Goal: Find specific page/section: Find specific page/section

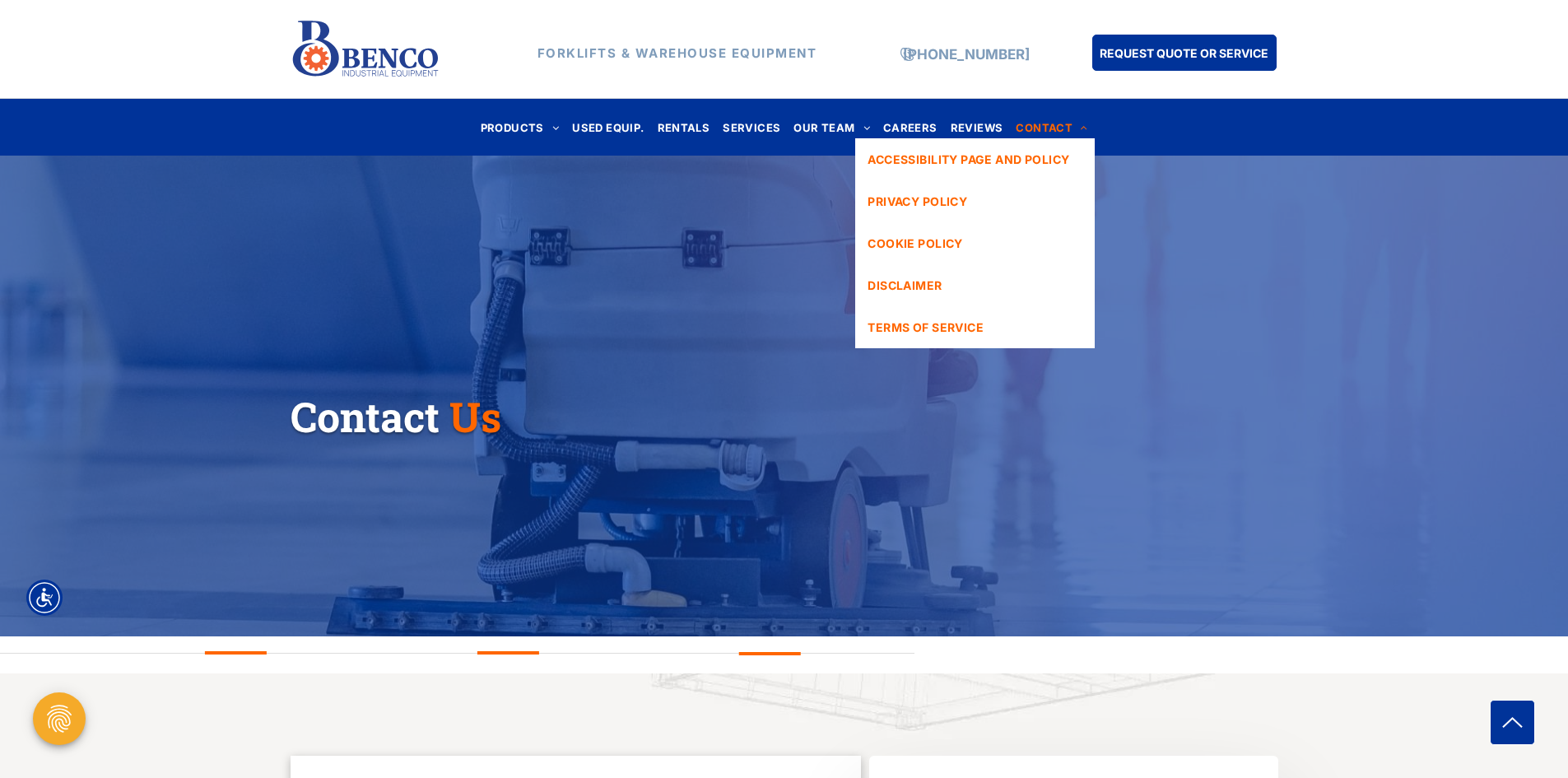
click at [1040, 128] on span "CONTACT" at bounding box center [1051, 127] width 72 height 22
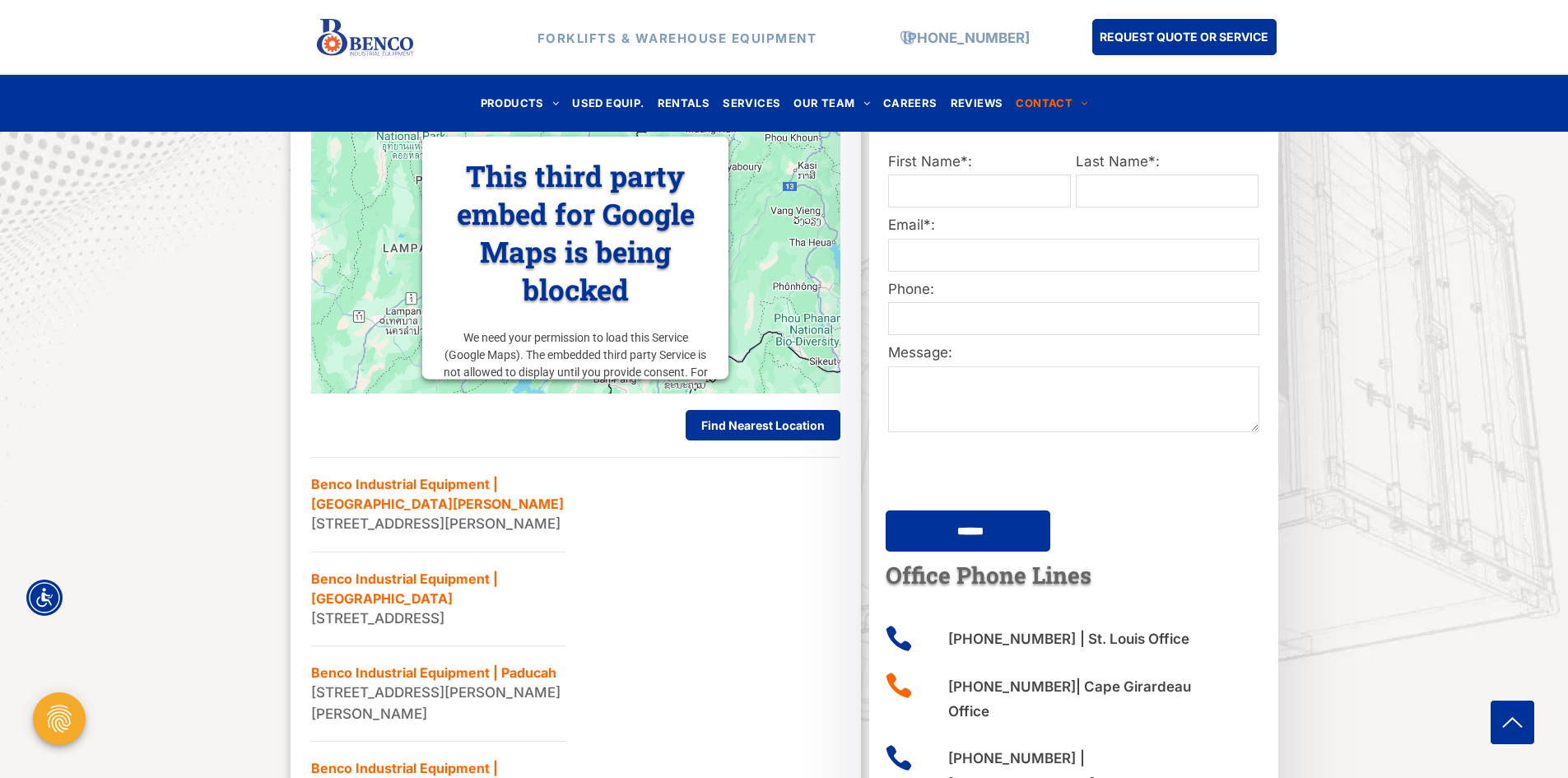
scroll to position [988, 0]
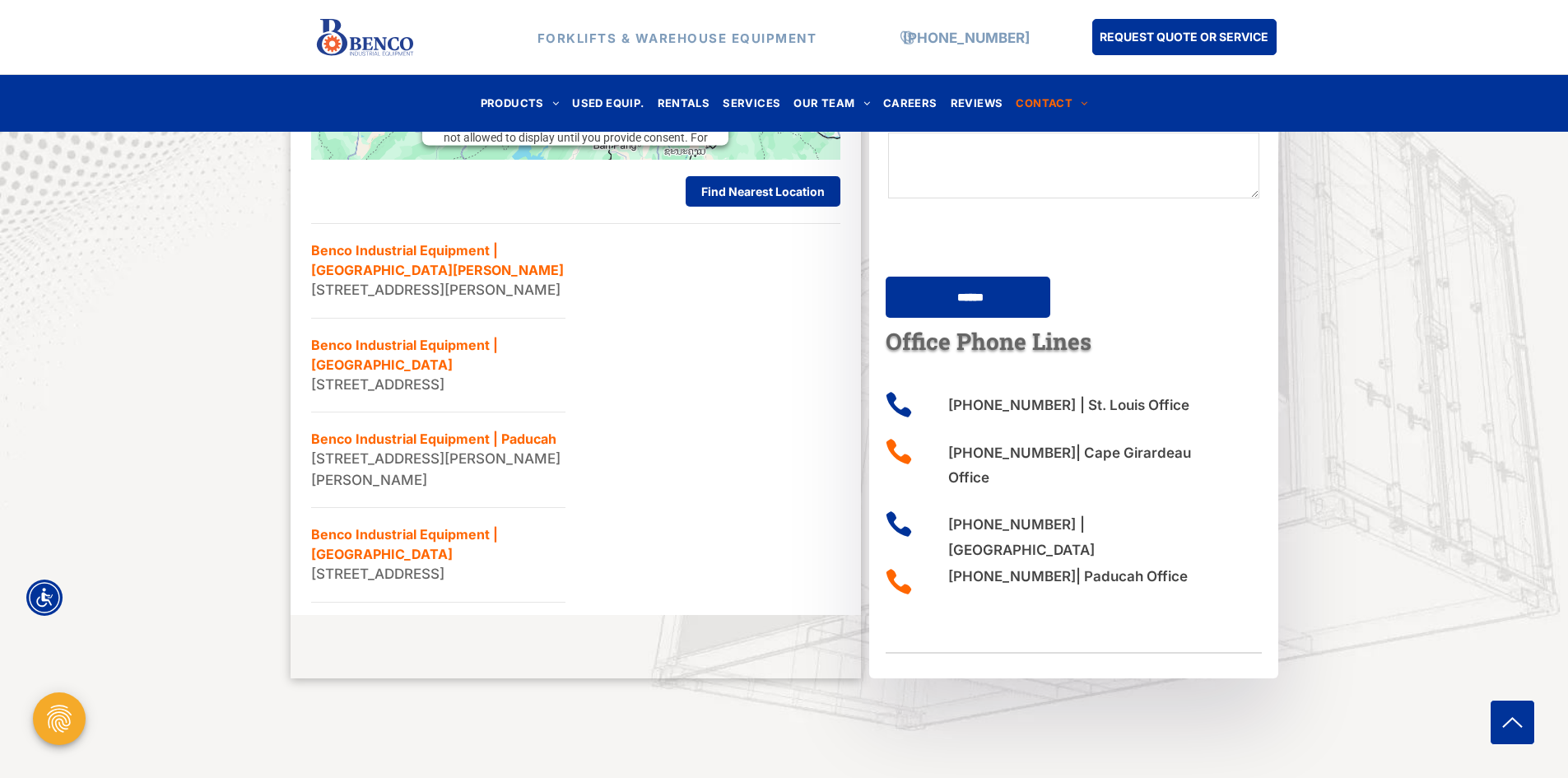
click at [1153, 95] on nav "PRODUCTS FORKLIFTS HYUNDAI FORKLIFTS HANGCHA FORKLIFTS SKYJACK SCISSOR LIFTS TA…" at bounding box center [784, 103] width 966 height 36
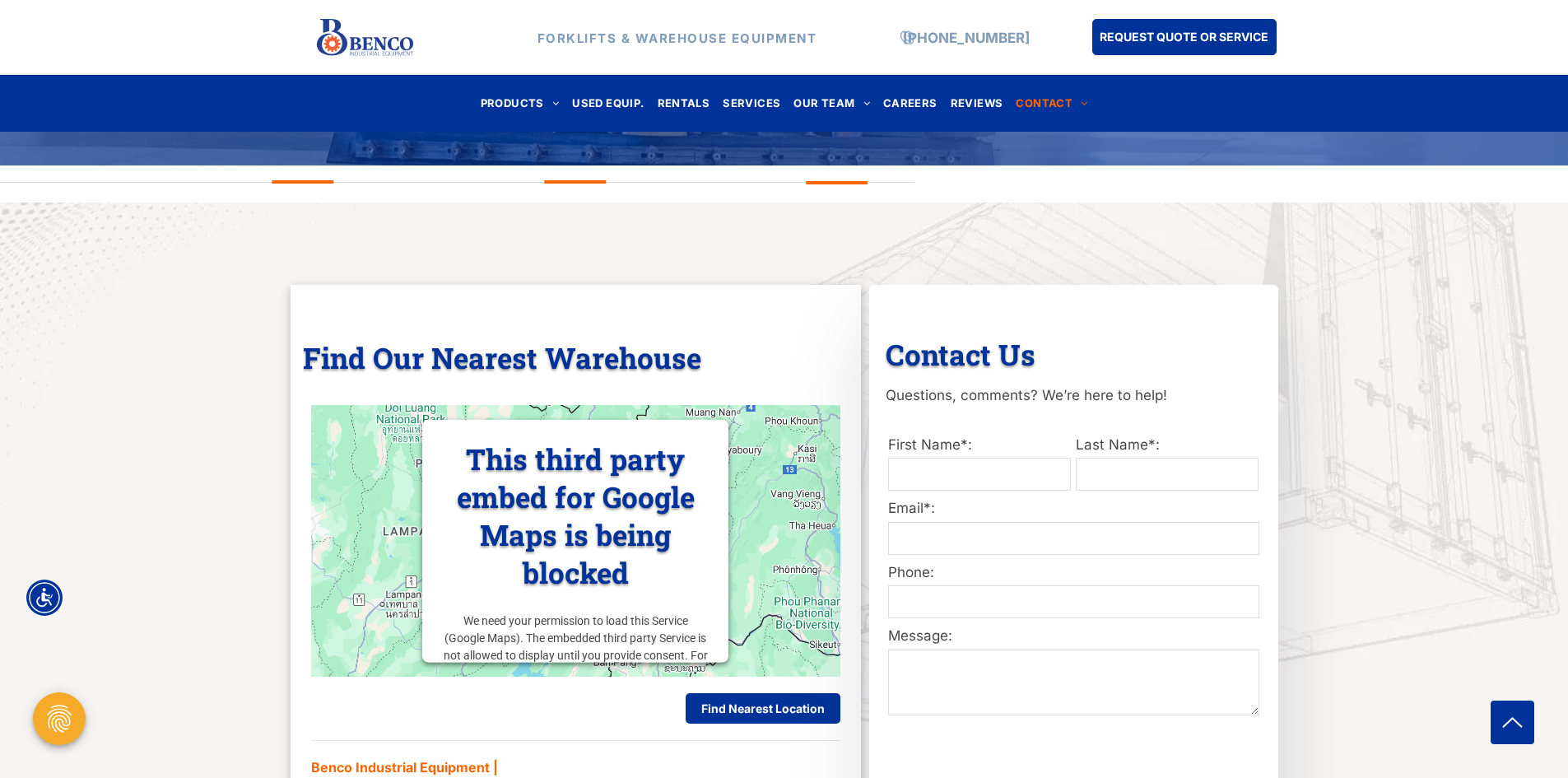
scroll to position [422, 0]
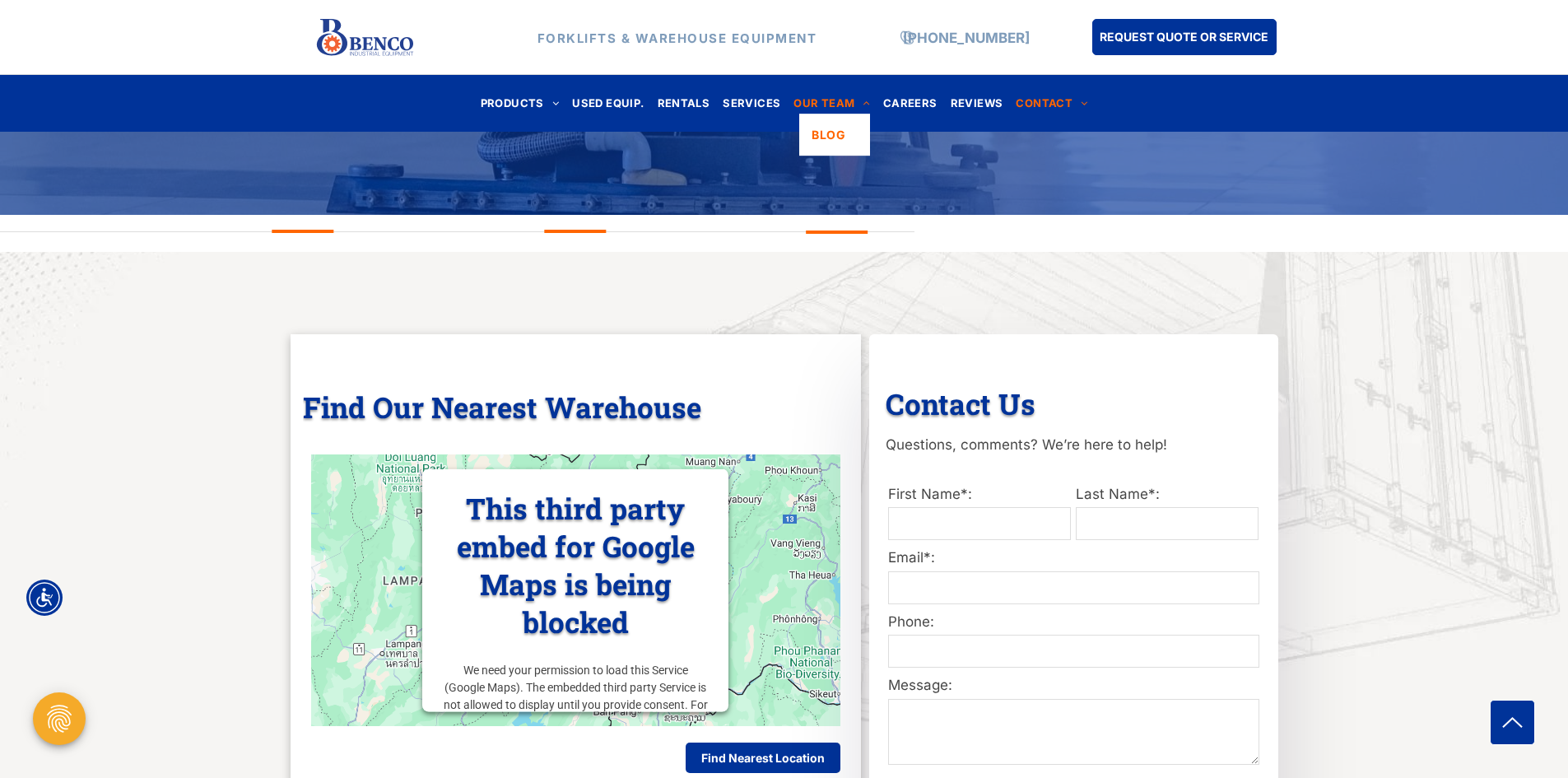
click at [829, 101] on span "OUR TEAM" at bounding box center [832, 104] width 76 height 22
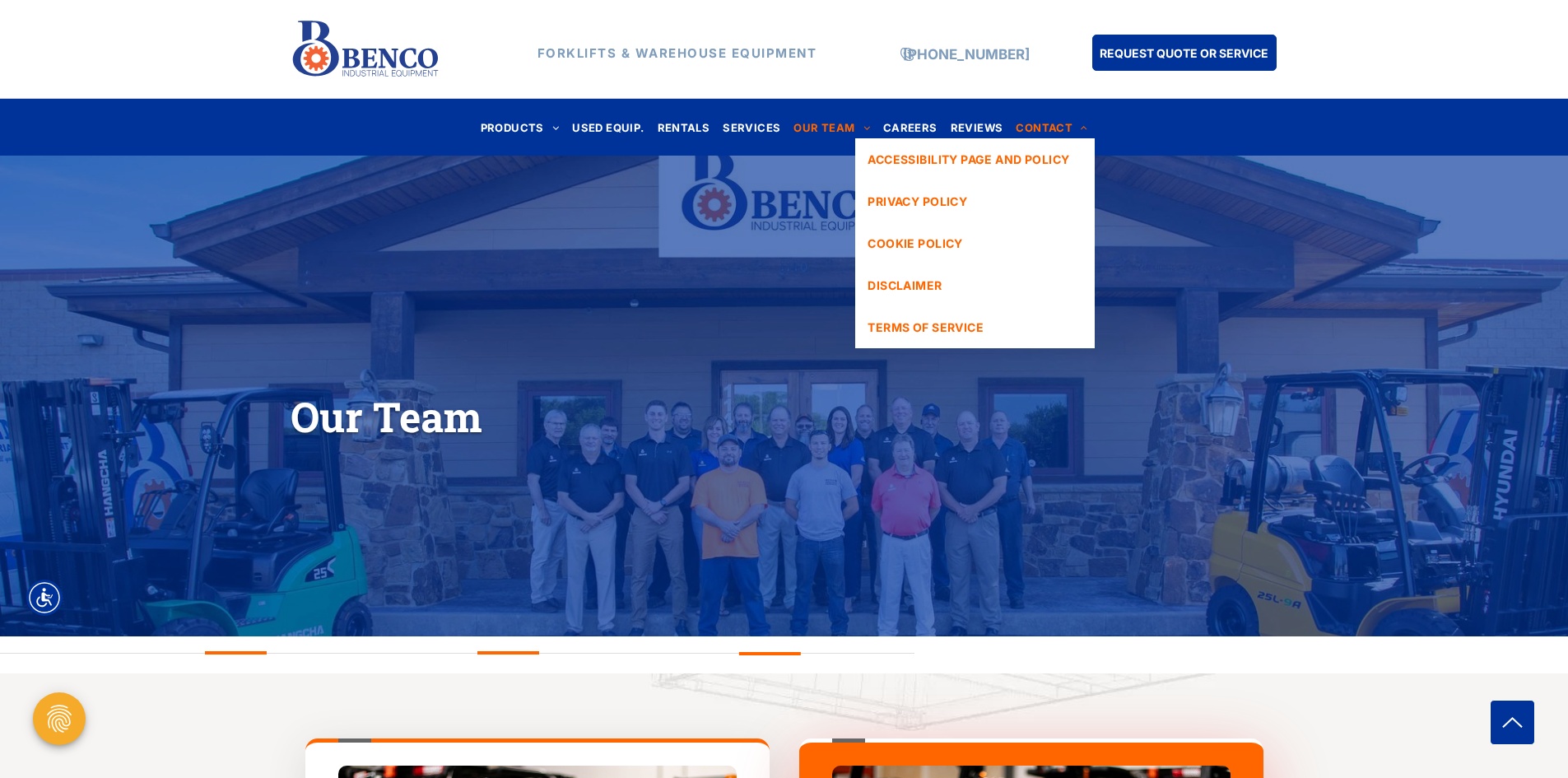
click at [1062, 126] on span "CONTACT" at bounding box center [1051, 127] width 72 height 22
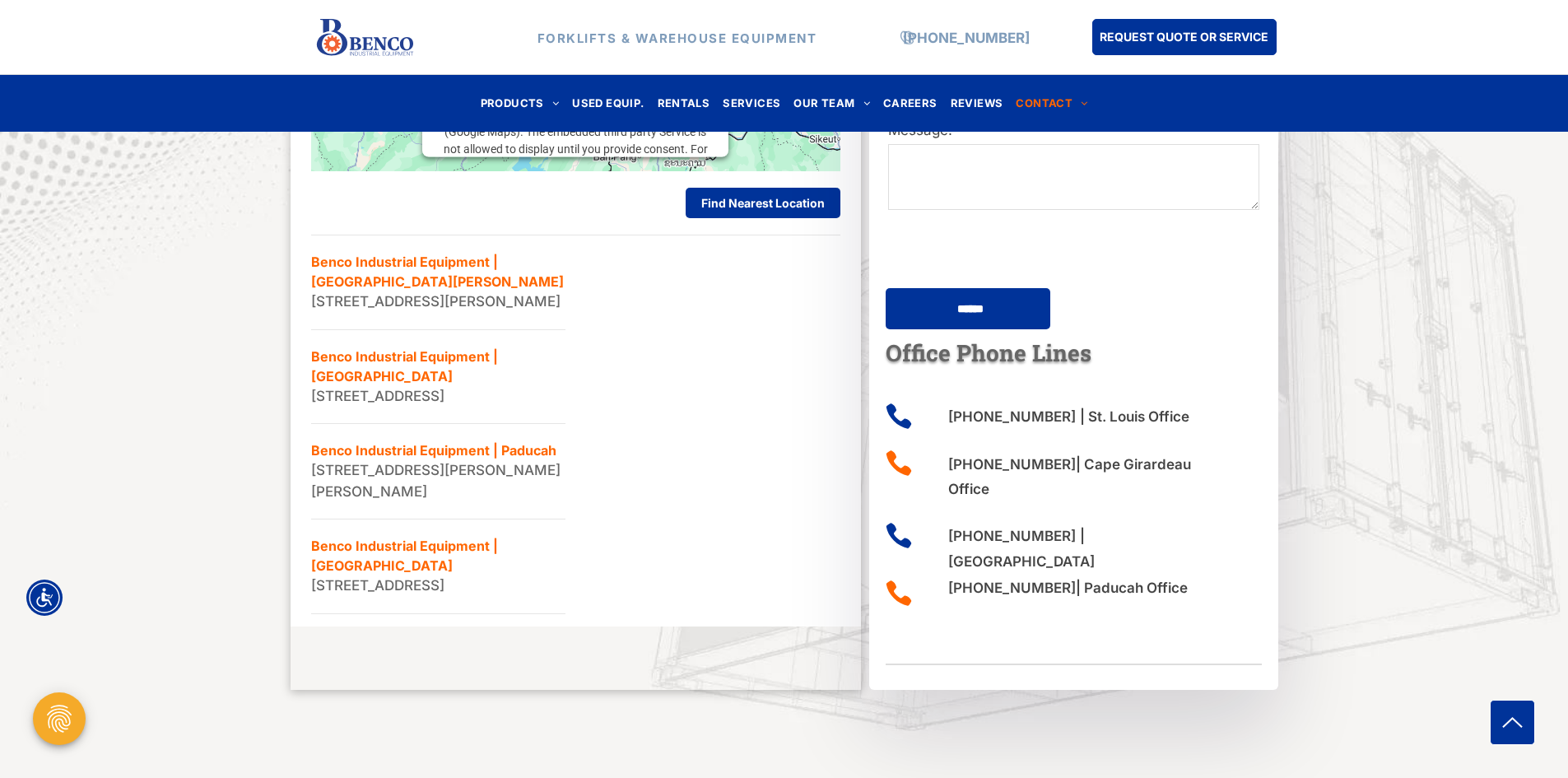
scroll to position [988, 0]
